Goal: Check status: Check status

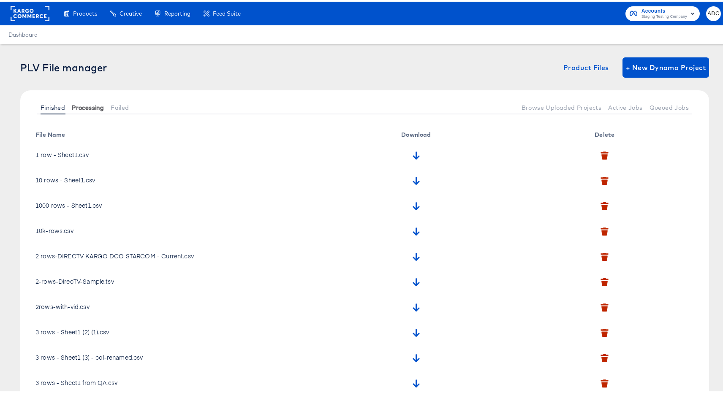
click at [84, 100] on button "Processing" at bounding box center [87, 106] width 39 height 14
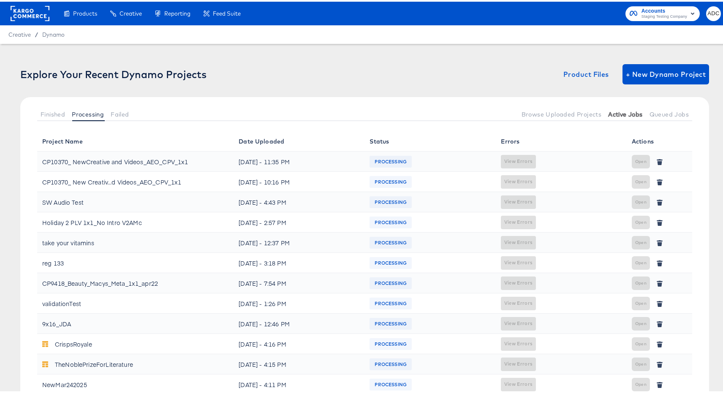
click at [613, 110] on span "Active Jobs" at bounding box center [625, 112] width 34 height 7
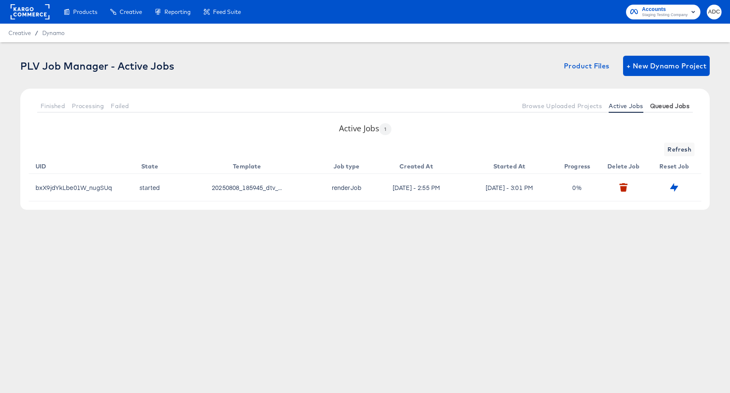
click at [662, 110] on button "Queued Jobs" at bounding box center [669, 106] width 46 height 14
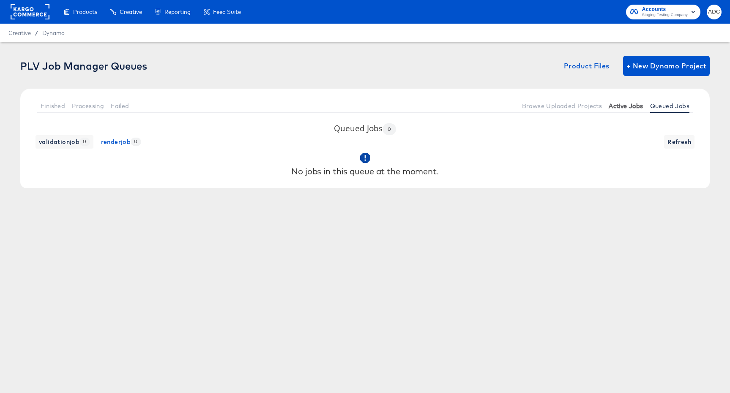
click at [617, 100] on button "Active Jobs" at bounding box center [625, 106] width 41 height 14
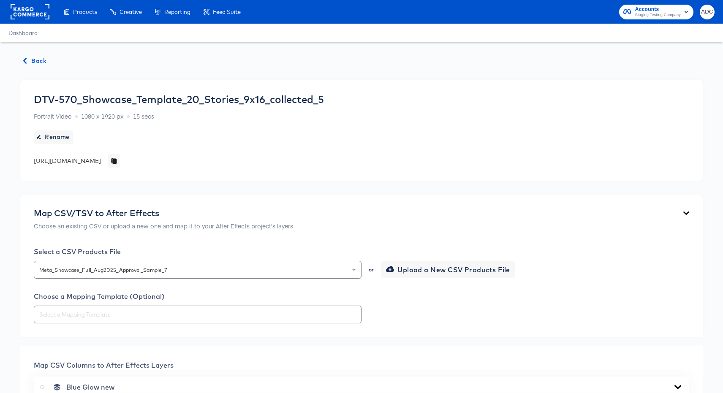
scroll to position [1156, 0]
